Goal: Find specific page/section: Find specific page/section

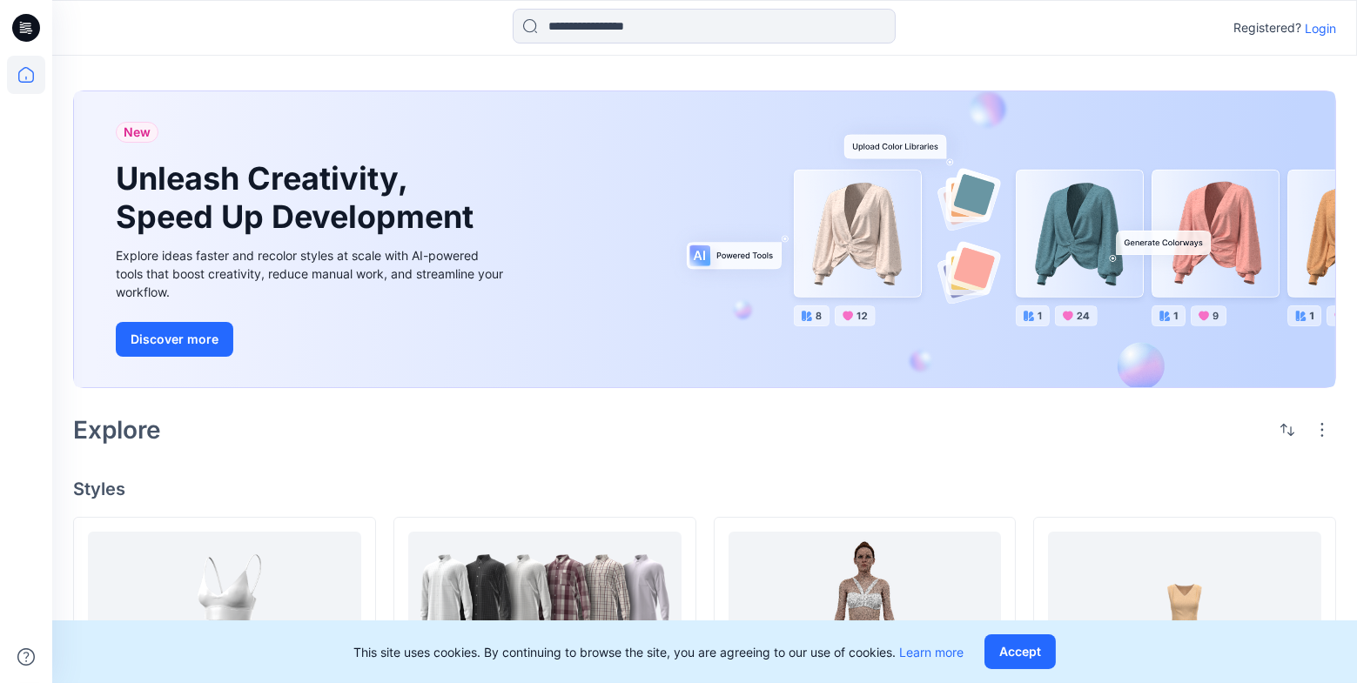
click at [1317, 35] on p "Login" at bounding box center [1320, 28] width 31 height 18
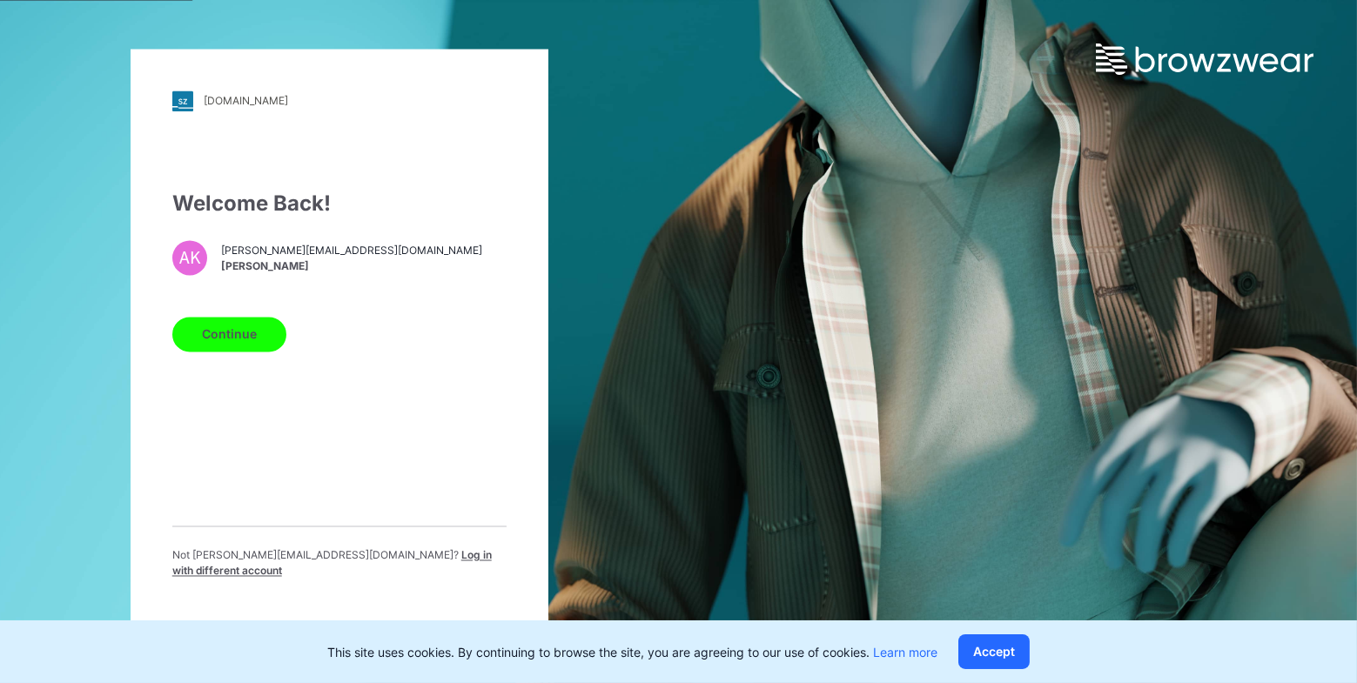
click at [247, 341] on button "Continue" at bounding box center [229, 334] width 114 height 35
click at [248, 348] on button "Continue" at bounding box center [229, 334] width 114 height 35
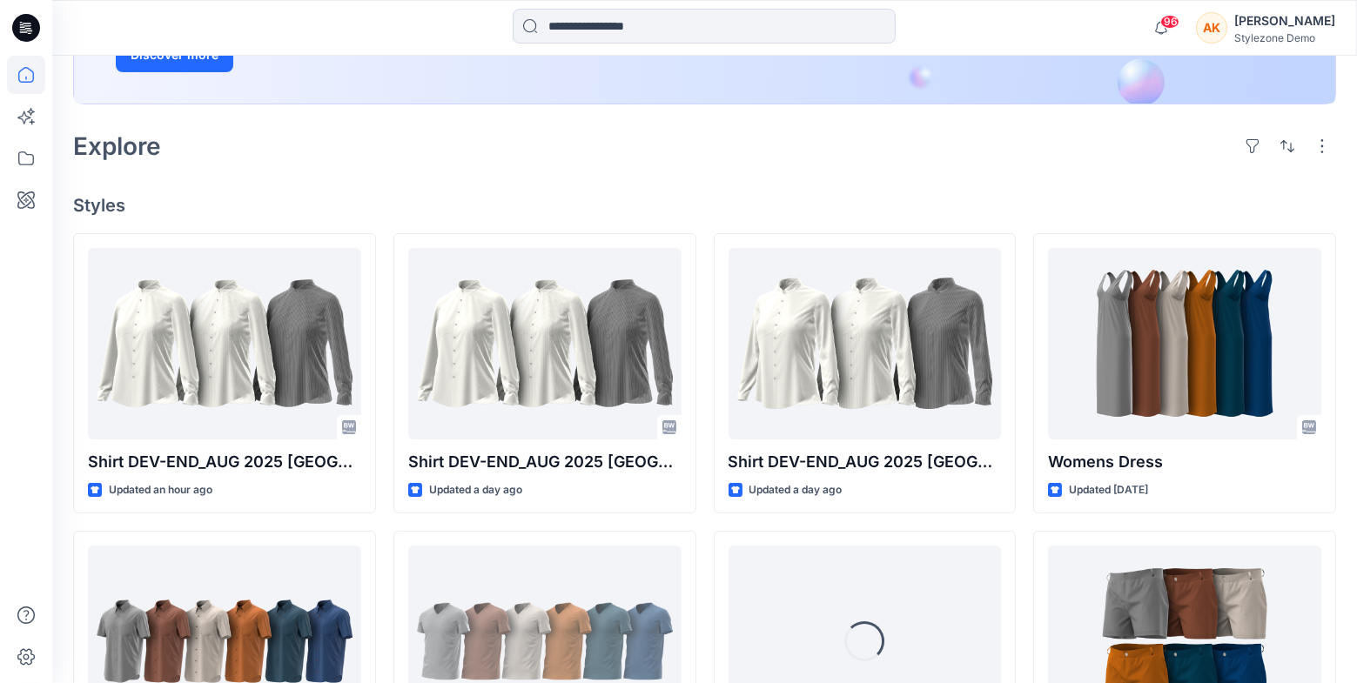
scroll to position [468, 0]
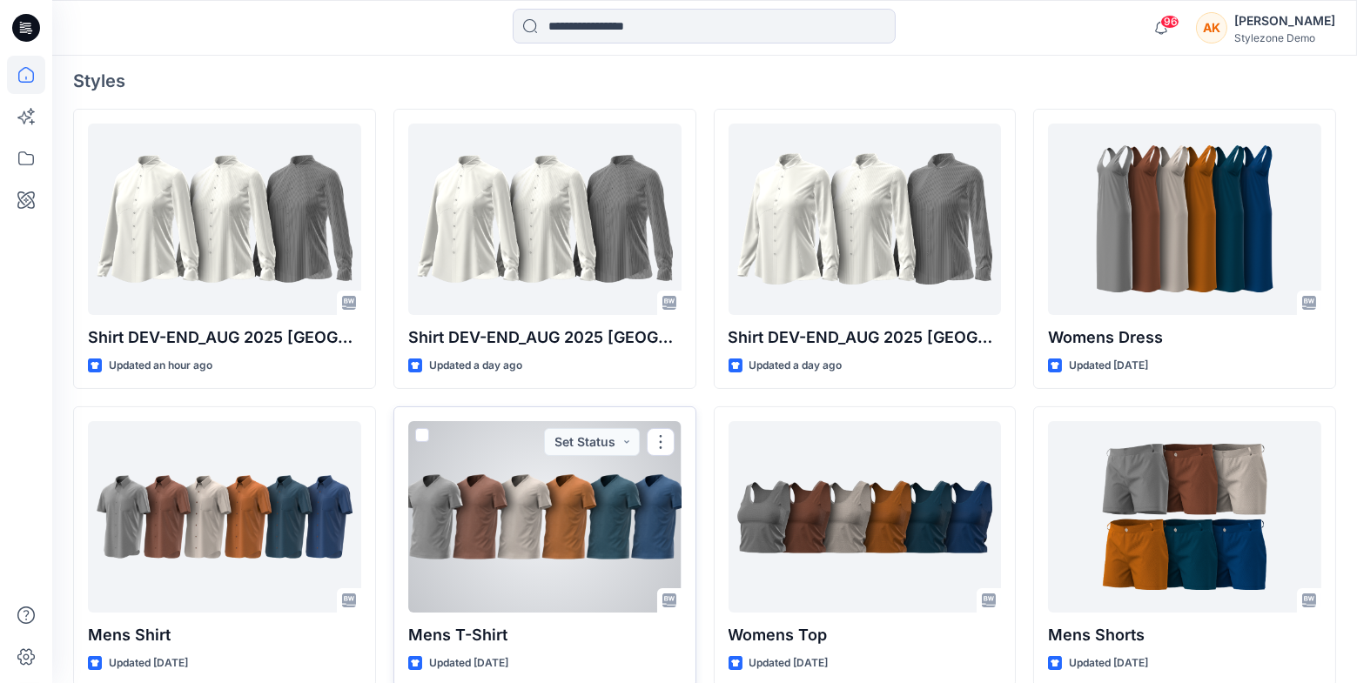
click at [471, 643] on p "Mens T-Shirt" at bounding box center [544, 635] width 273 height 24
click at [476, 636] on p "Mens T-Shirt" at bounding box center [544, 635] width 273 height 24
click at [516, 547] on div at bounding box center [544, 516] width 273 height 191
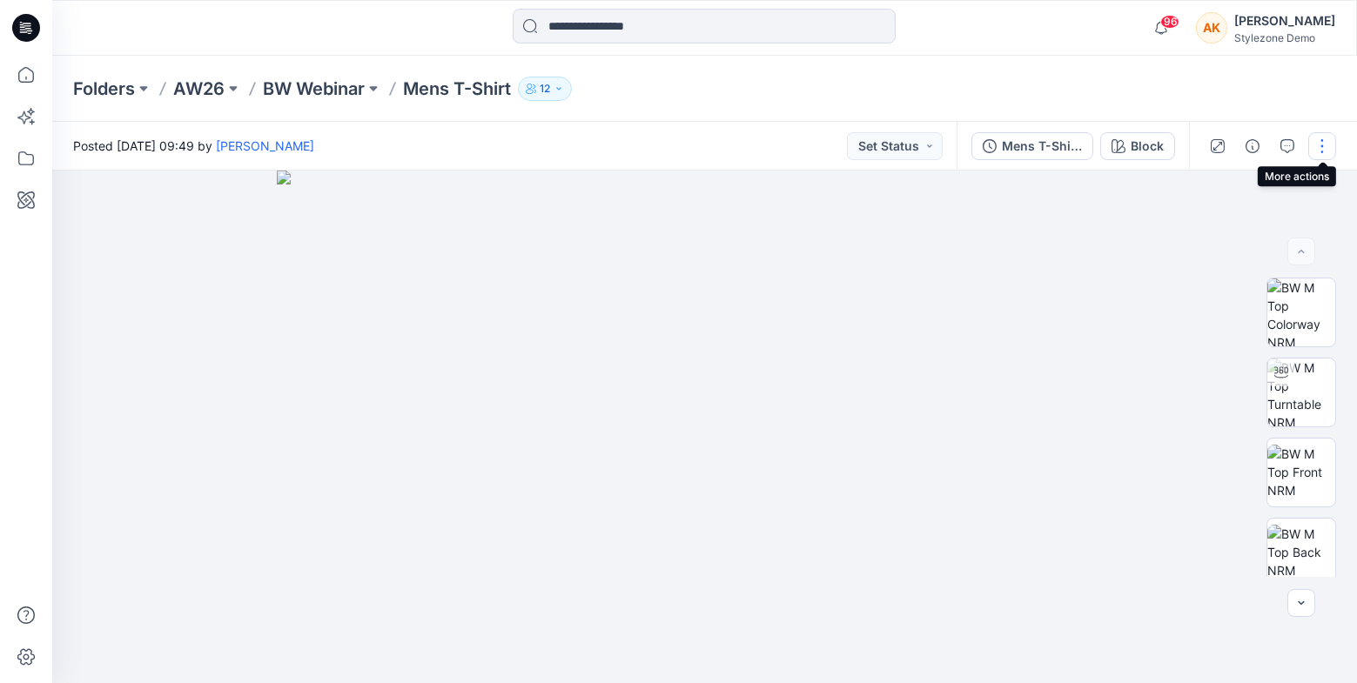
click at [1330, 144] on button "button" at bounding box center [1322, 146] width 28 height 28
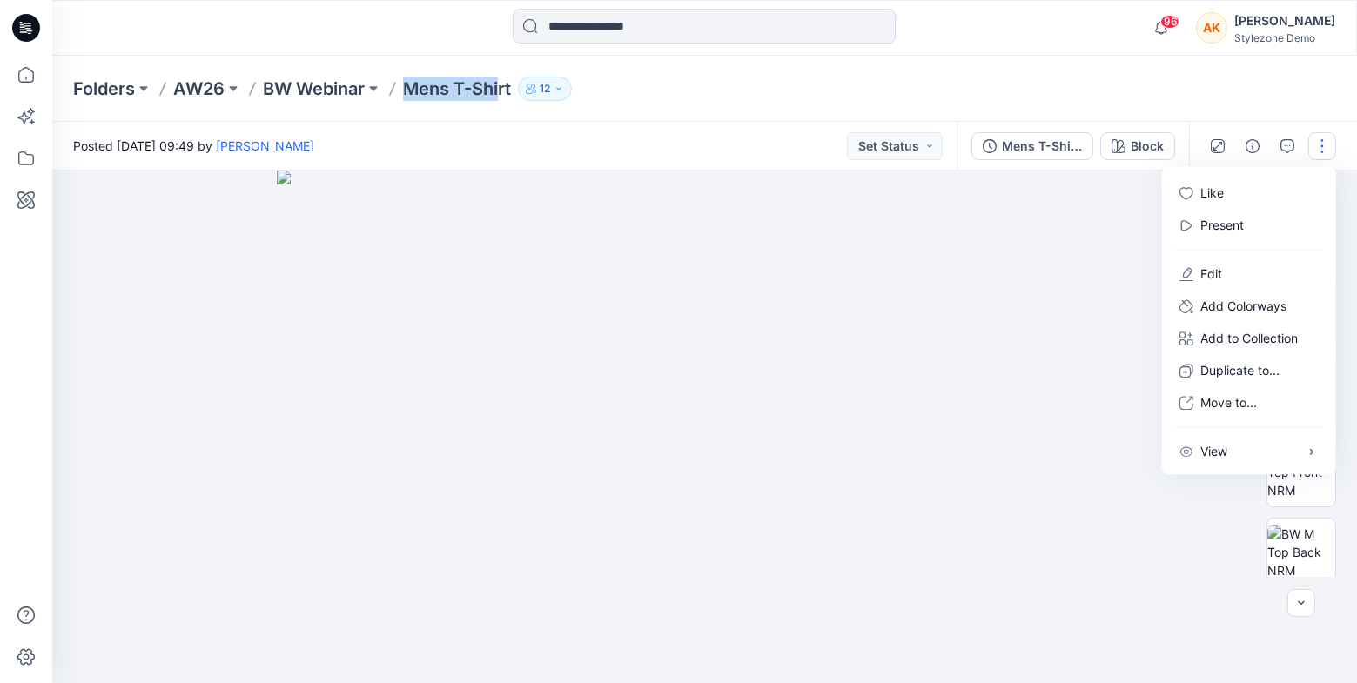
drag, startPoint x: 404, startPoint y: 85, endPoint x: 505, endPoint y: 99, distance: 101.9
click at [505, 99] on div "Folders AW26 BW Webinar Mens T-Shirt 12" at bounding box center [636, 89] width 1127 height 24
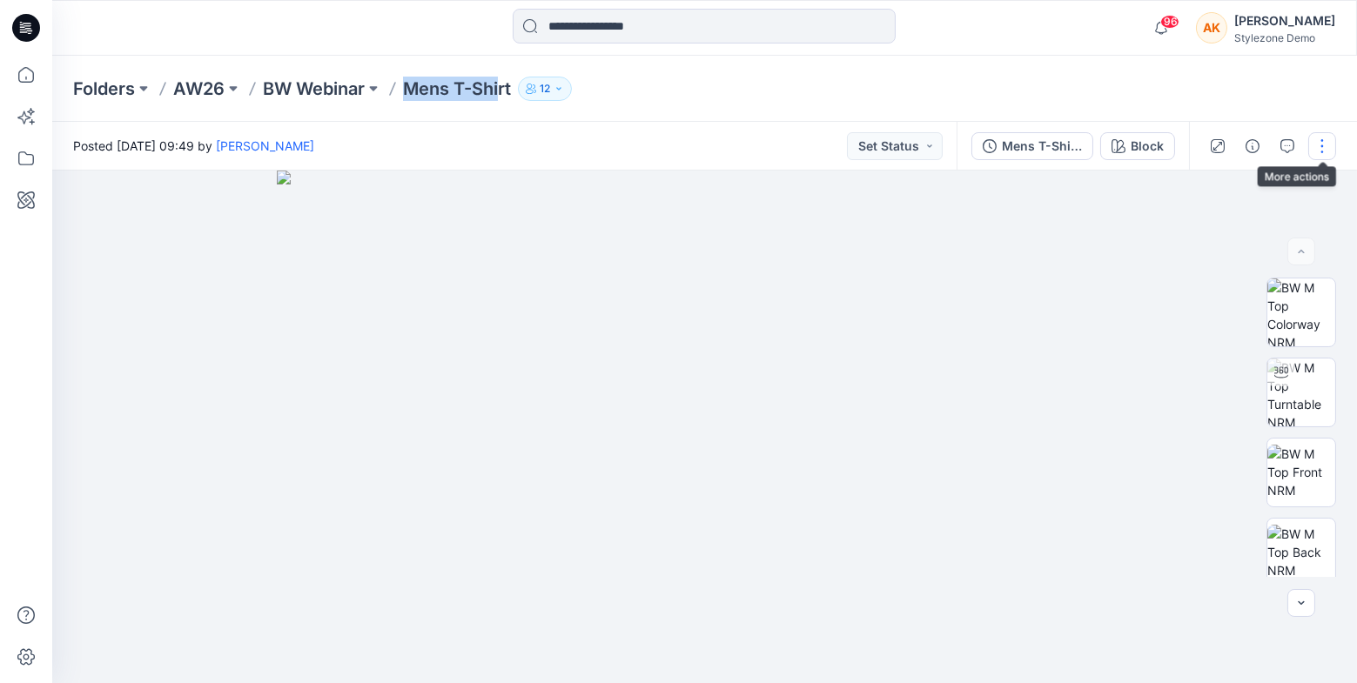
click at [1322, 154] on button "button" at bounding box center [1322, 146] width 28 height 28
